Goal: Information Seeking & Learning: Check status

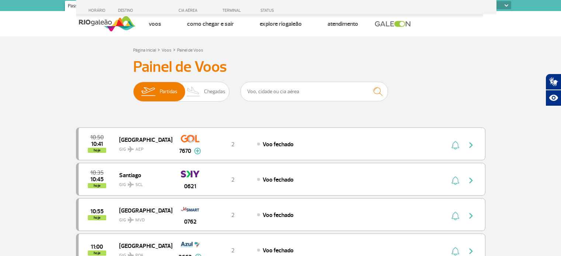
select select
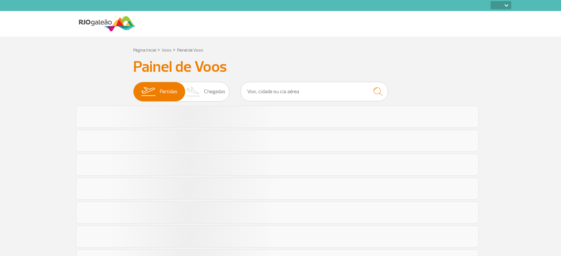
select select
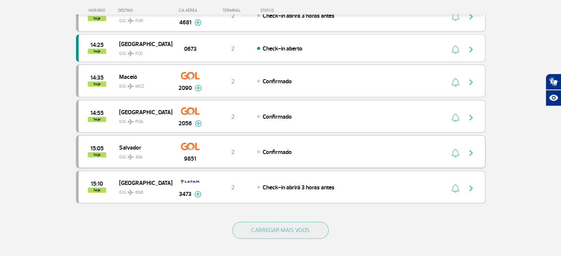
scroll to position [641, 0]
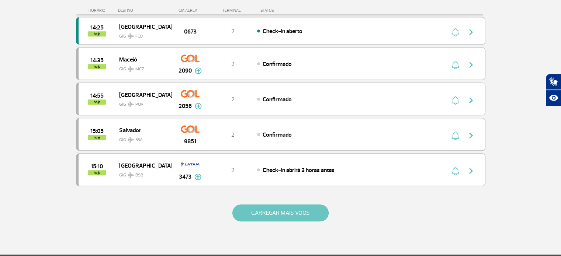
click at [291, 205] on button "CARREGAR MAIS VOOS" at bounding box center [280, 213] width 96 height 17
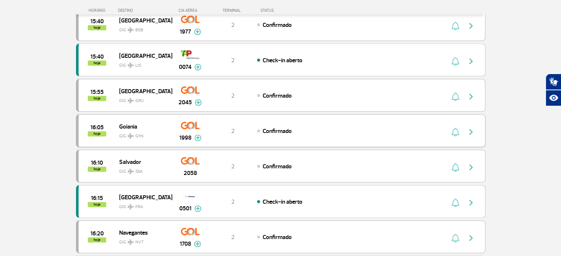
scroll to position [973, 0]
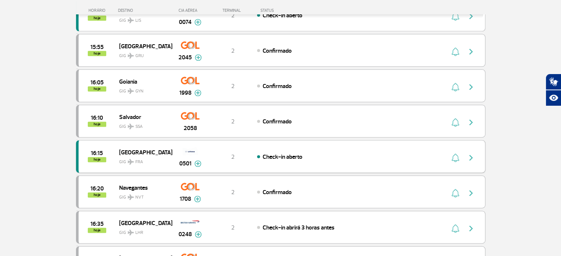
click at [466, 153] on img "button" at bounding box center [470, 157] width 9 height 9
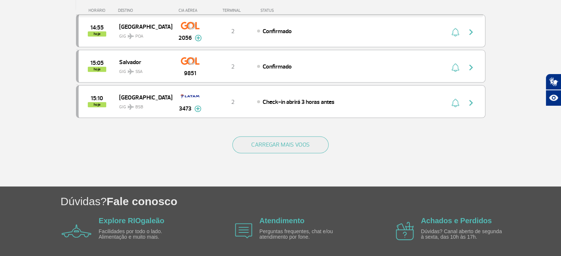
scroll to position [731, 0]
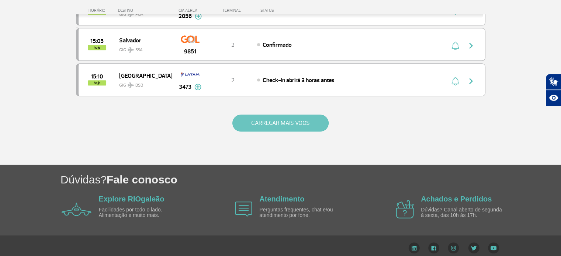
click at [263, 118] on button "CARREGAR MAIS VOOS" at bounding box center [280, 123] width 96 height 17
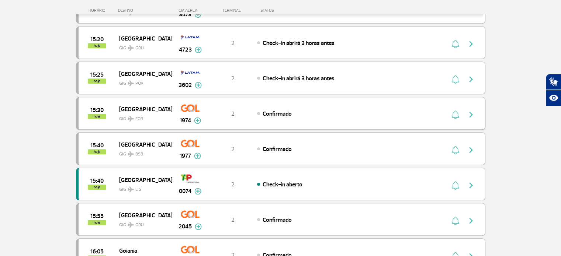
scroll to position [805, 0]
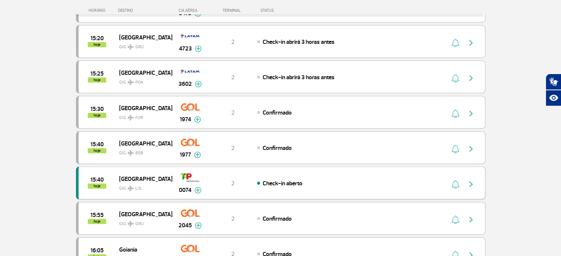
click at [469, 180] on img "button" at bounding box center [470, 184] width 9 height 9
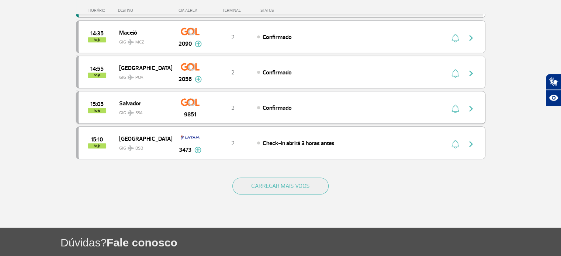
scroll to position [700, 0]
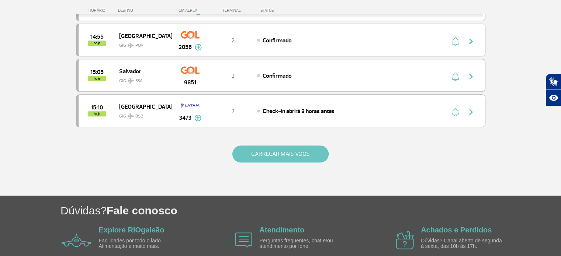
click at [305, 153] on button "CARREGAR MAIS VOOS" at bounding box center [280, 154] width 96 height 17
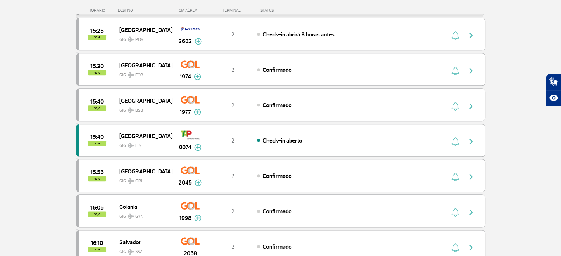
scroll to position [811, 0]
